Goal: Information Seeking & Learning: Find specific page/section

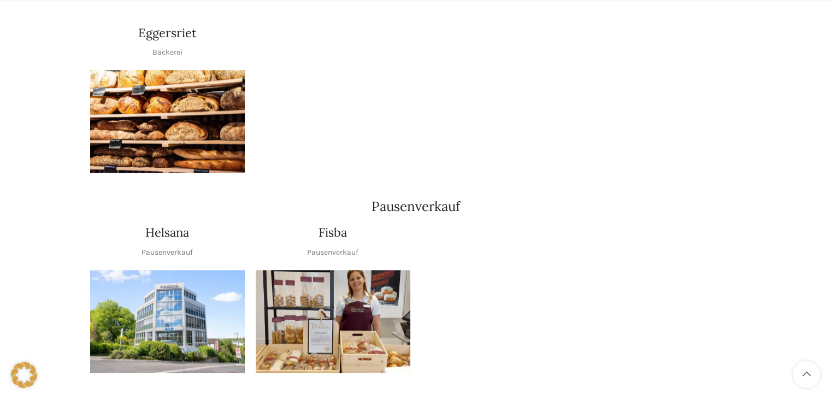
scroll to position [1180, 0]
click at [370, 290] on img "1 / 1" at bounding box center [333, 320] width 155 height 103
click at [185, 274] on img "1 / 1" at bounding box center [167, 320] width 155 height 103
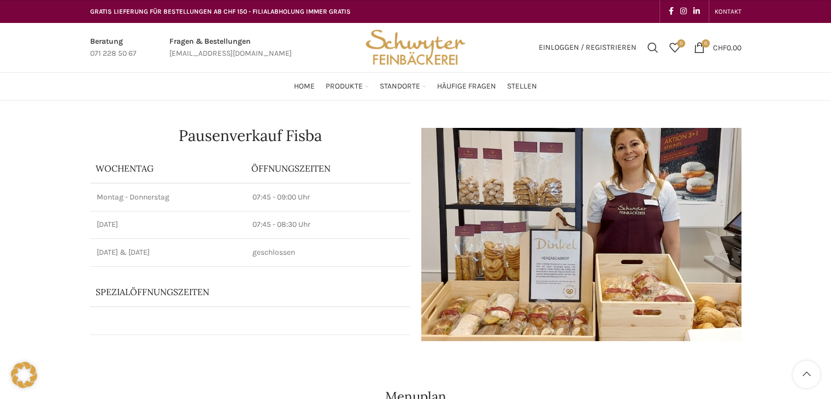
scroll to position [141, 0]
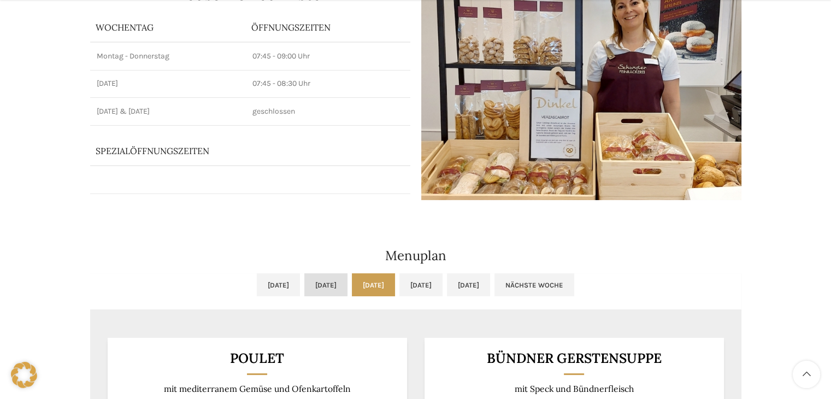
click at [304, 293] on link "Di, 30.09.2025" at bounding box center [325, 284] width 43 height 23
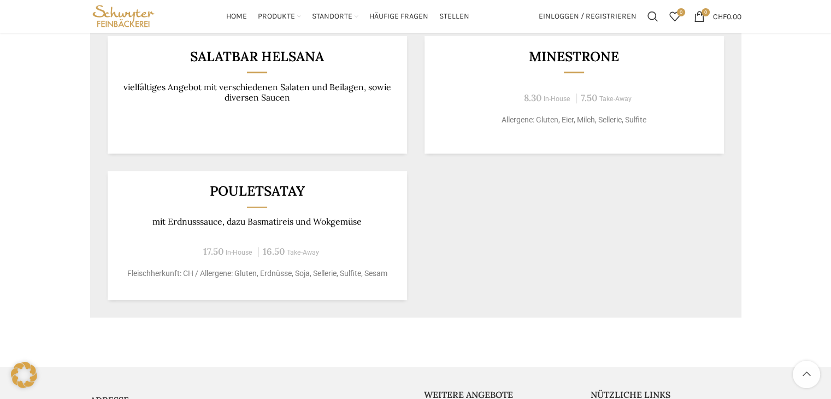
scroll to position [378, 0]
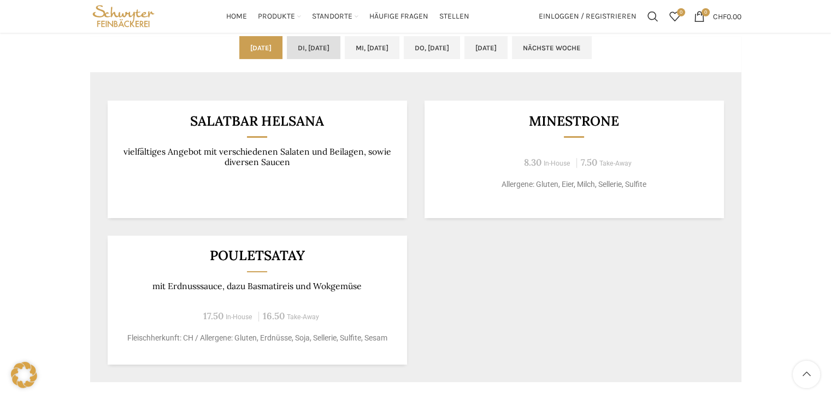
click at [303, 46] on link "[DATE]" at bounding box center [314, 47] width 54 height 23
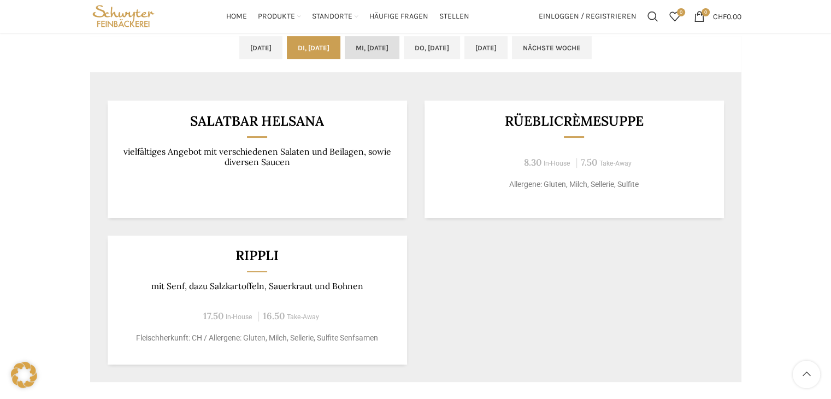
click at [374, 35] on div "Menuplan Mo, 29.09.2025 Di, 30.09.2025 Mi, 01.10.2025 Do, 02.10.2025 Fr, 03.10.…" at bounding box center [416, 177] width 662 height 418
click at [375, 52] on link "[DATE]" at bounding box center [372, 47] width 55 height 23
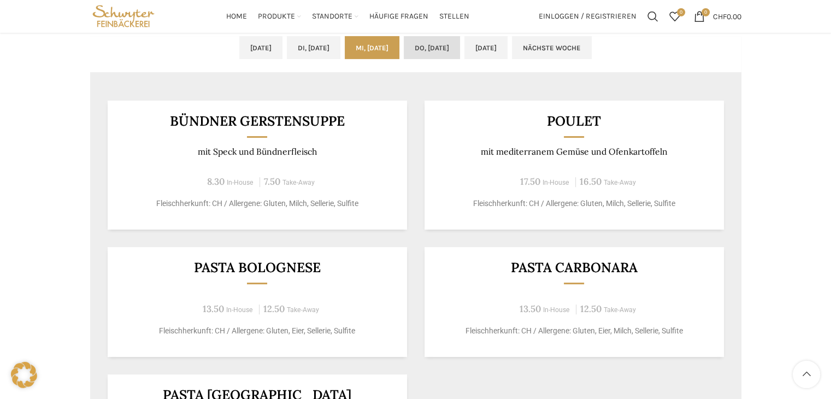
click at [460, 55] on link "Do, 02.10.2025" at bounding box center [432, 47] width 56 height 23
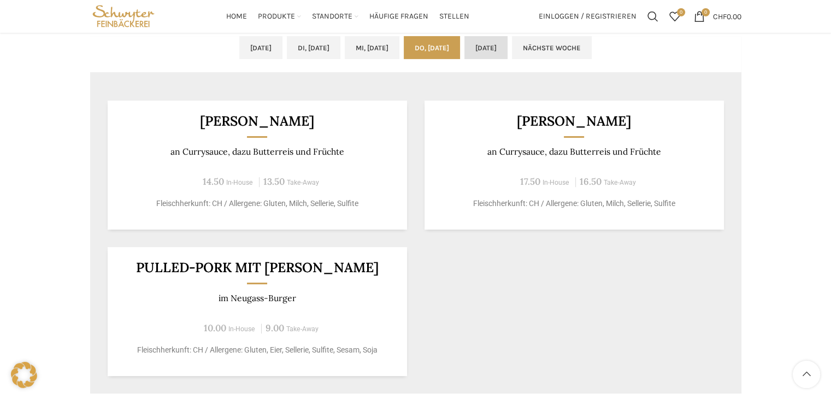
click at [507, 45] on link "Fr, 03.10.2025" at bounding box center [485, 47] width 43 height 23
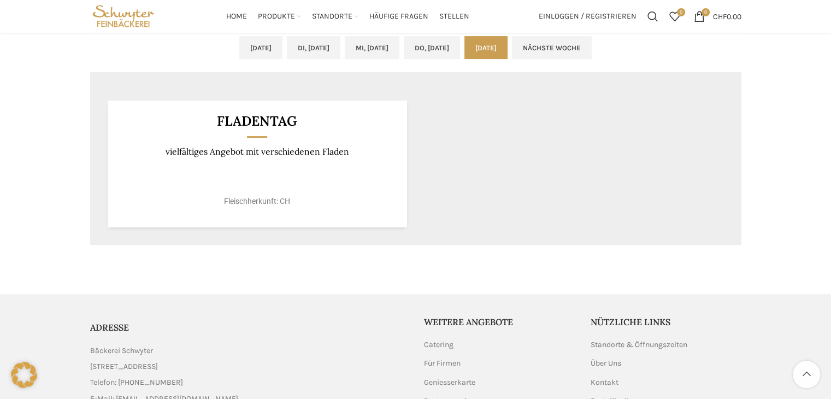
click at [590, 43] on link "Nächste Woche" at bounding box center [552, 47] width 80 height 23
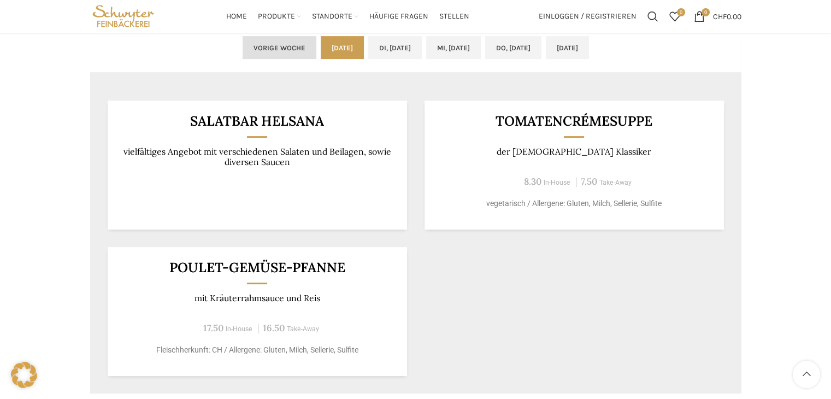
click at [247, 38] on link "Vorige Woche" at bounding box center [279, 47] width 74 height 23
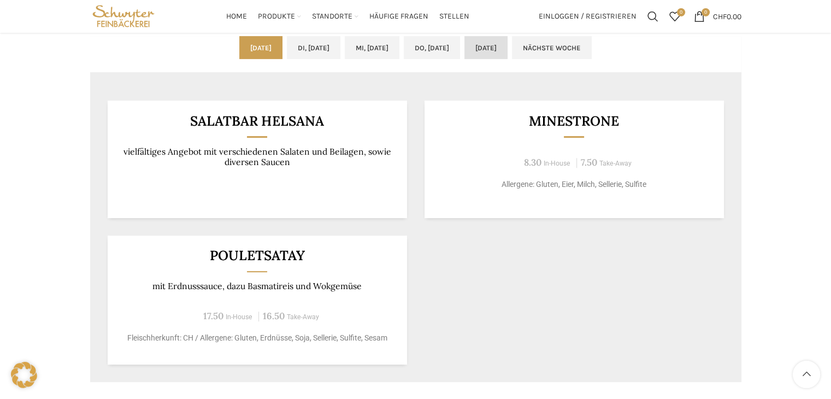
click at [502, 41] on link "Fr, 03.10.2025" at bounding box center [485, 47] width 43 height 23
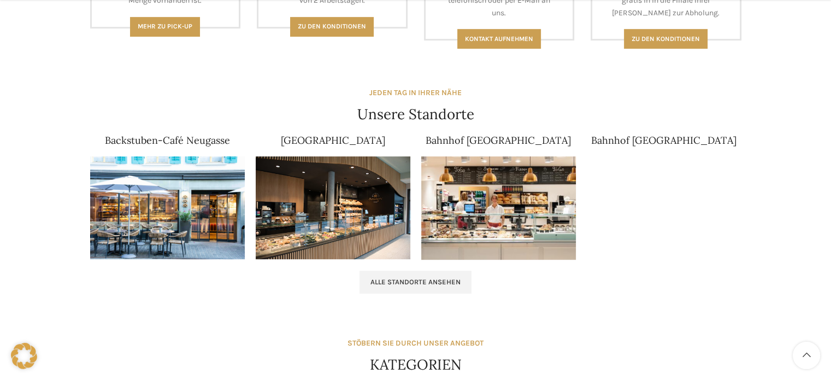
scroll to position [642, 0]
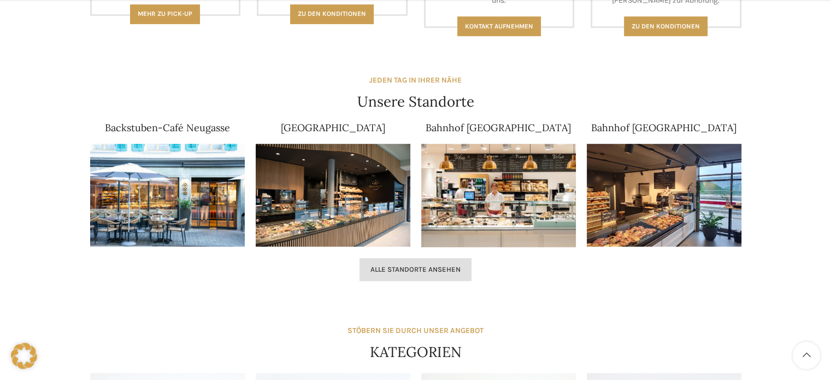
click at [430, 273] on link "Alle Standorte ansehen" at bounding box center [415, 269] width 112 height 23
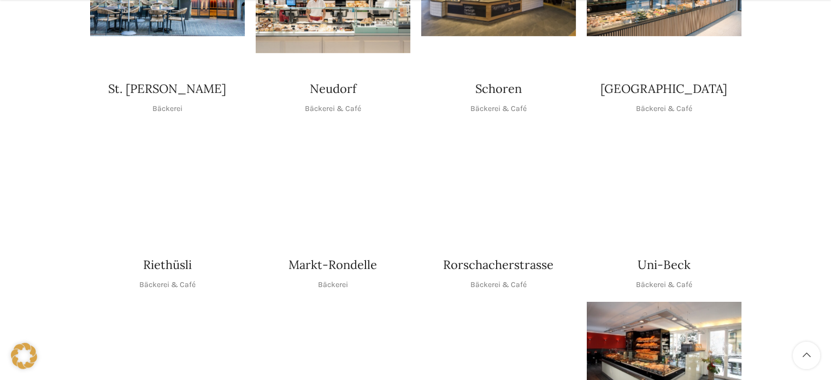
scroll to position [393, 0]
